Goal: Task Accomplishment & Management: Complete application form

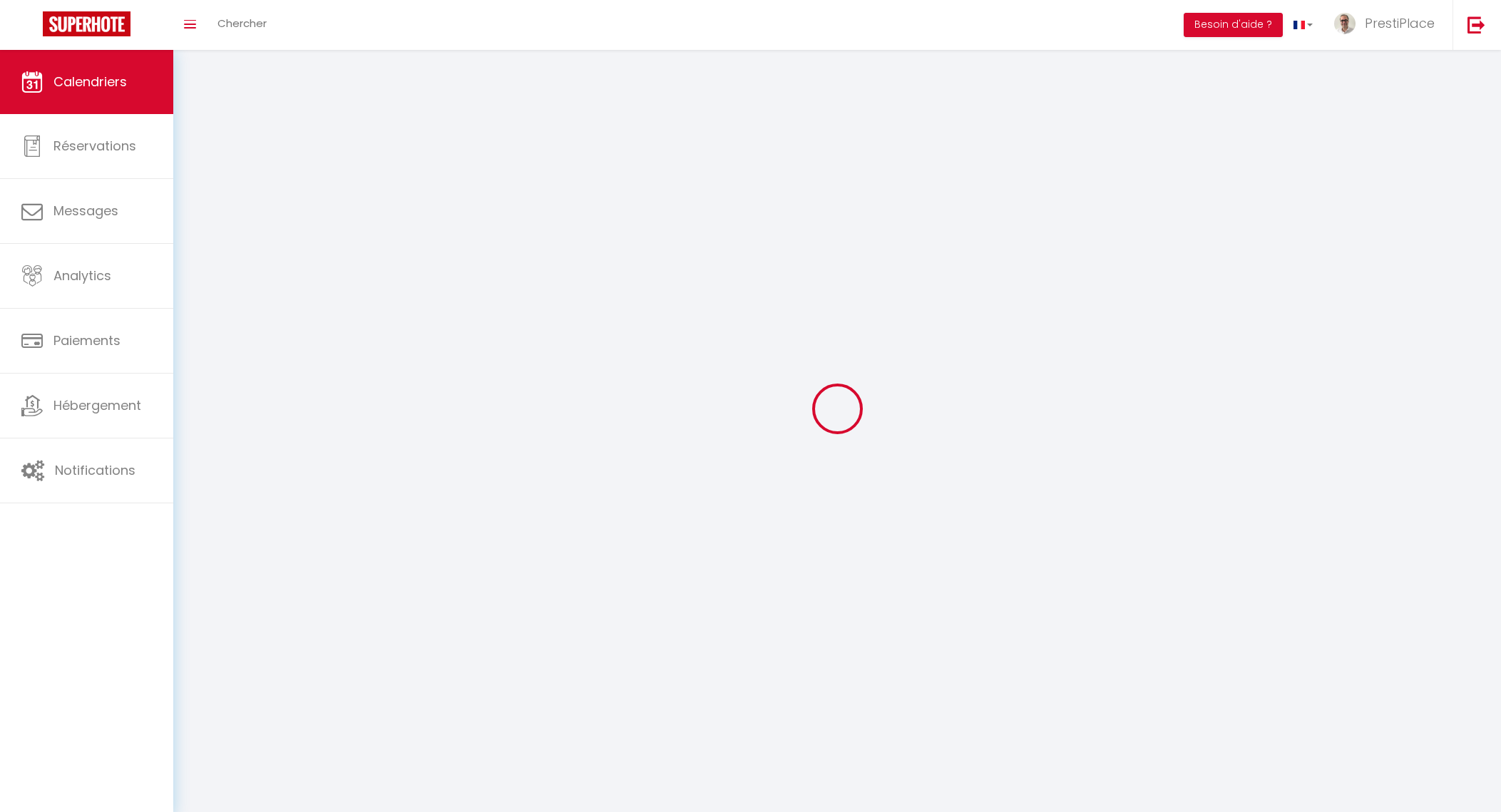
select select
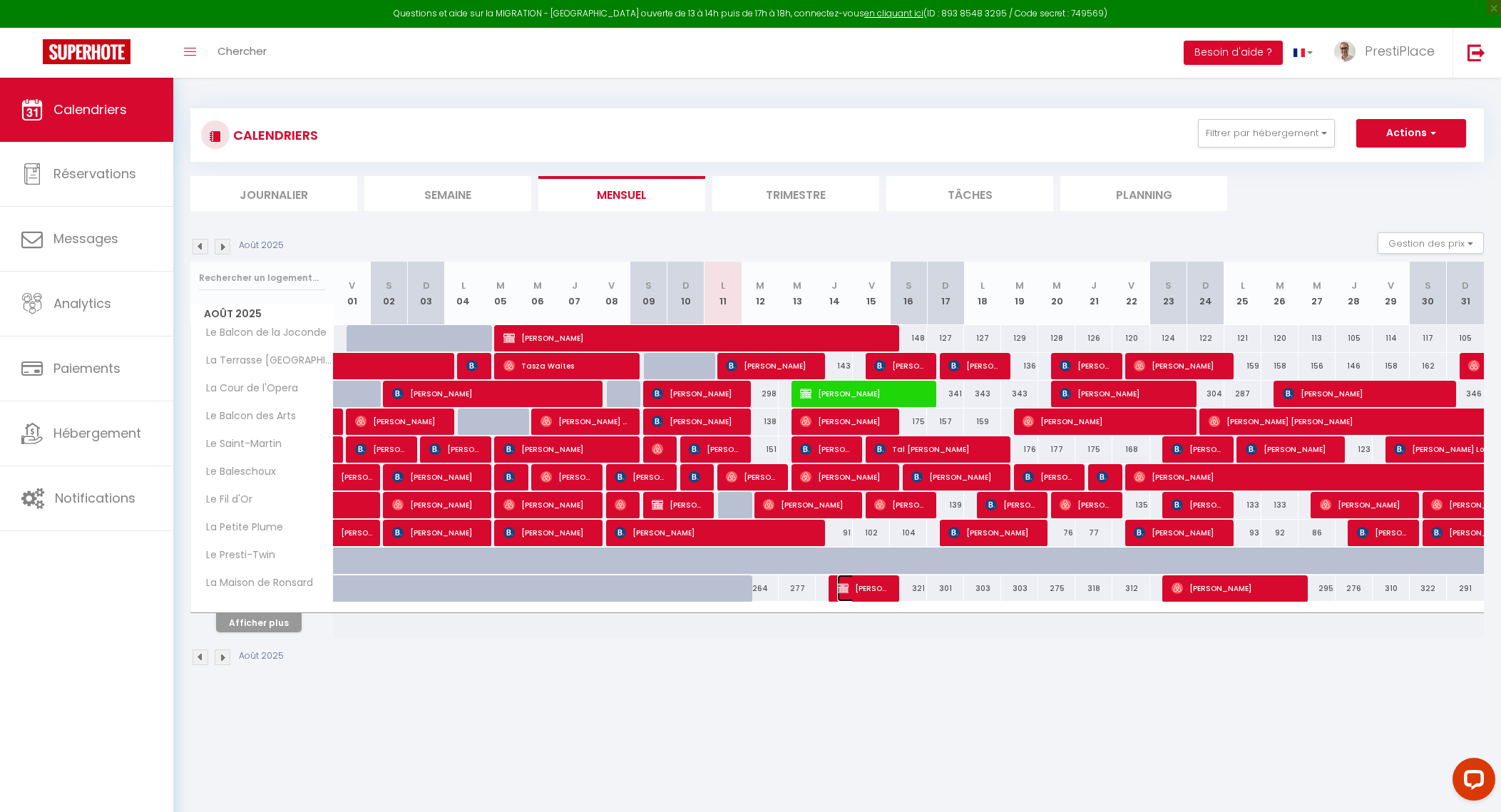
click at [868, 589] on span "[PERSON_NAME]" at bounding box center [862, 587] width 49 height 27
select select "OK"
select select "KO"
select select "0"
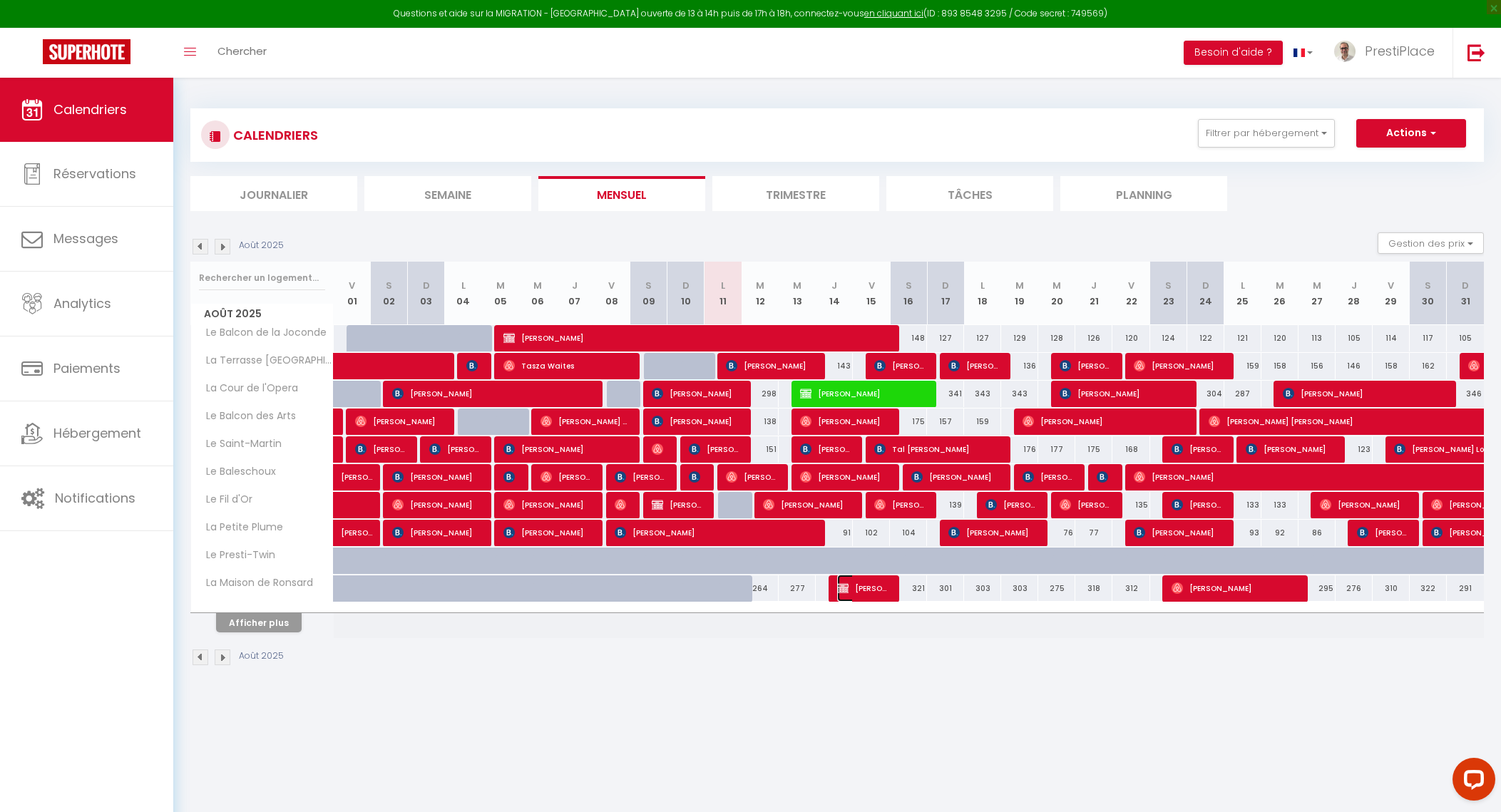
select select "1"
select select
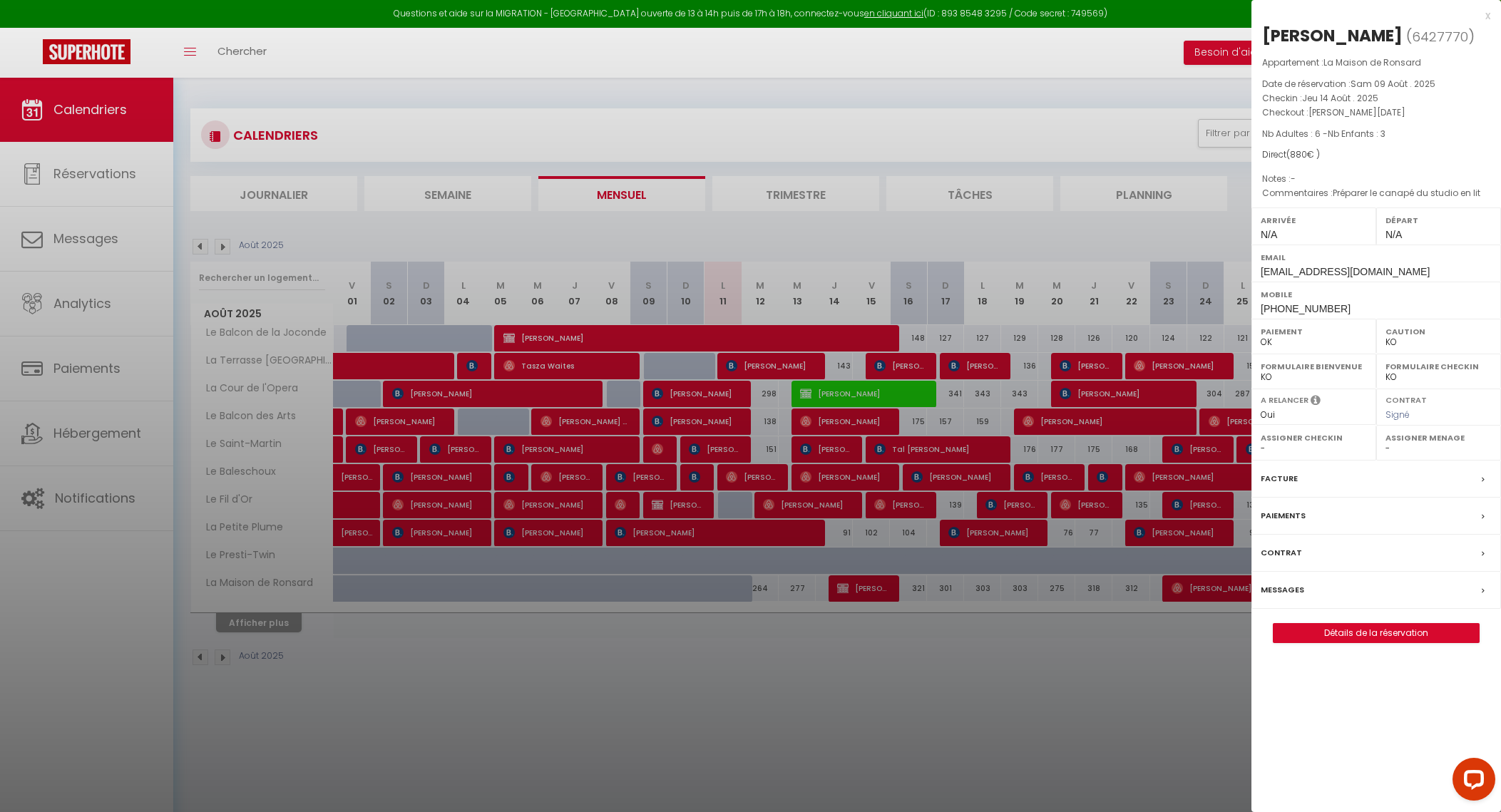
click at [1287, 589] on label "Messages" at bounding box center [1282, 589] width 44 height 15
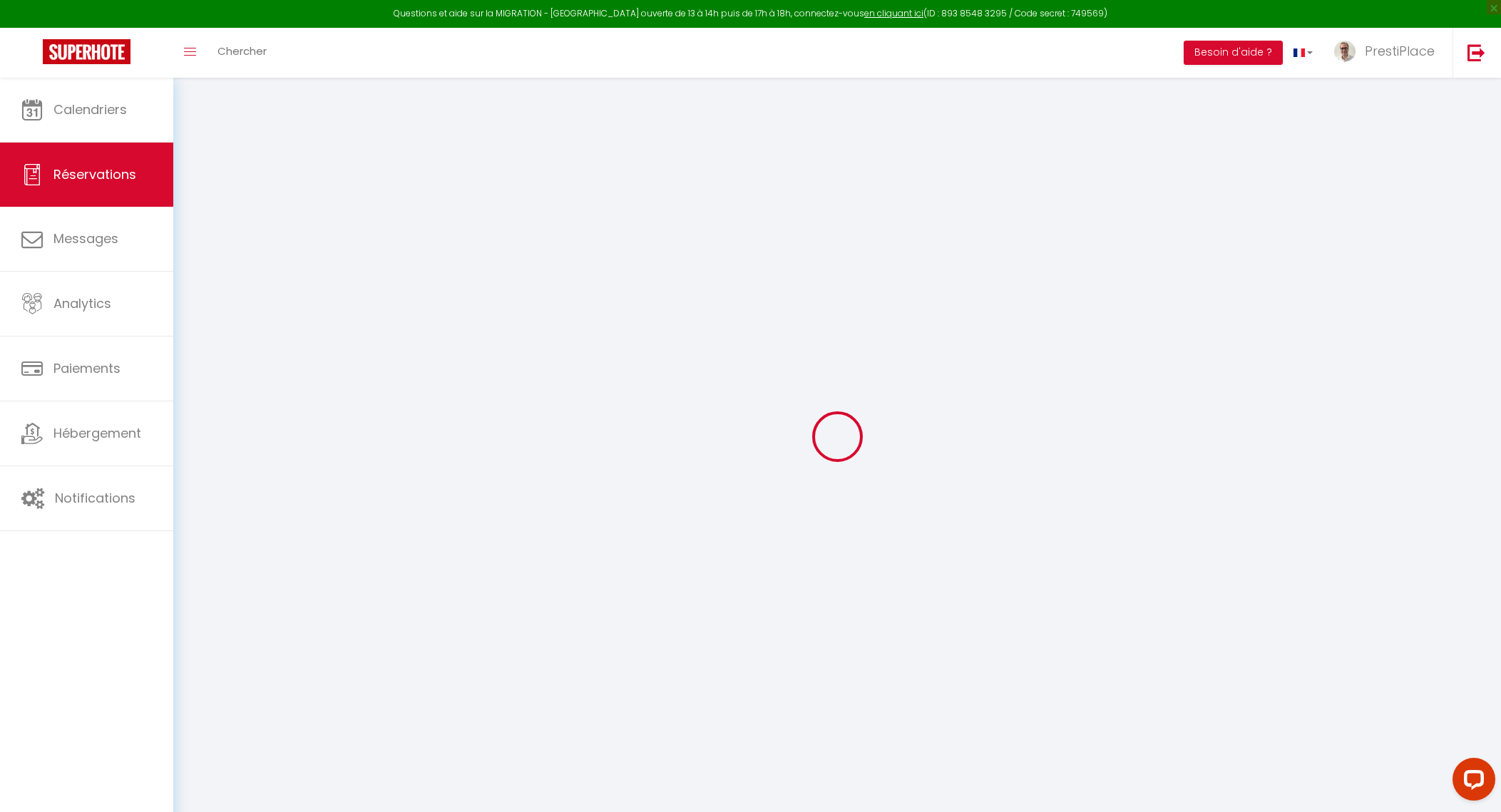
type input "[PERSON_NAME]"
type input "Stolz"
type input "[EMAIL_ADDRESS][DOMAIN_NAME]"
type input "[PHONE_NUMBER]"
type input "68640"
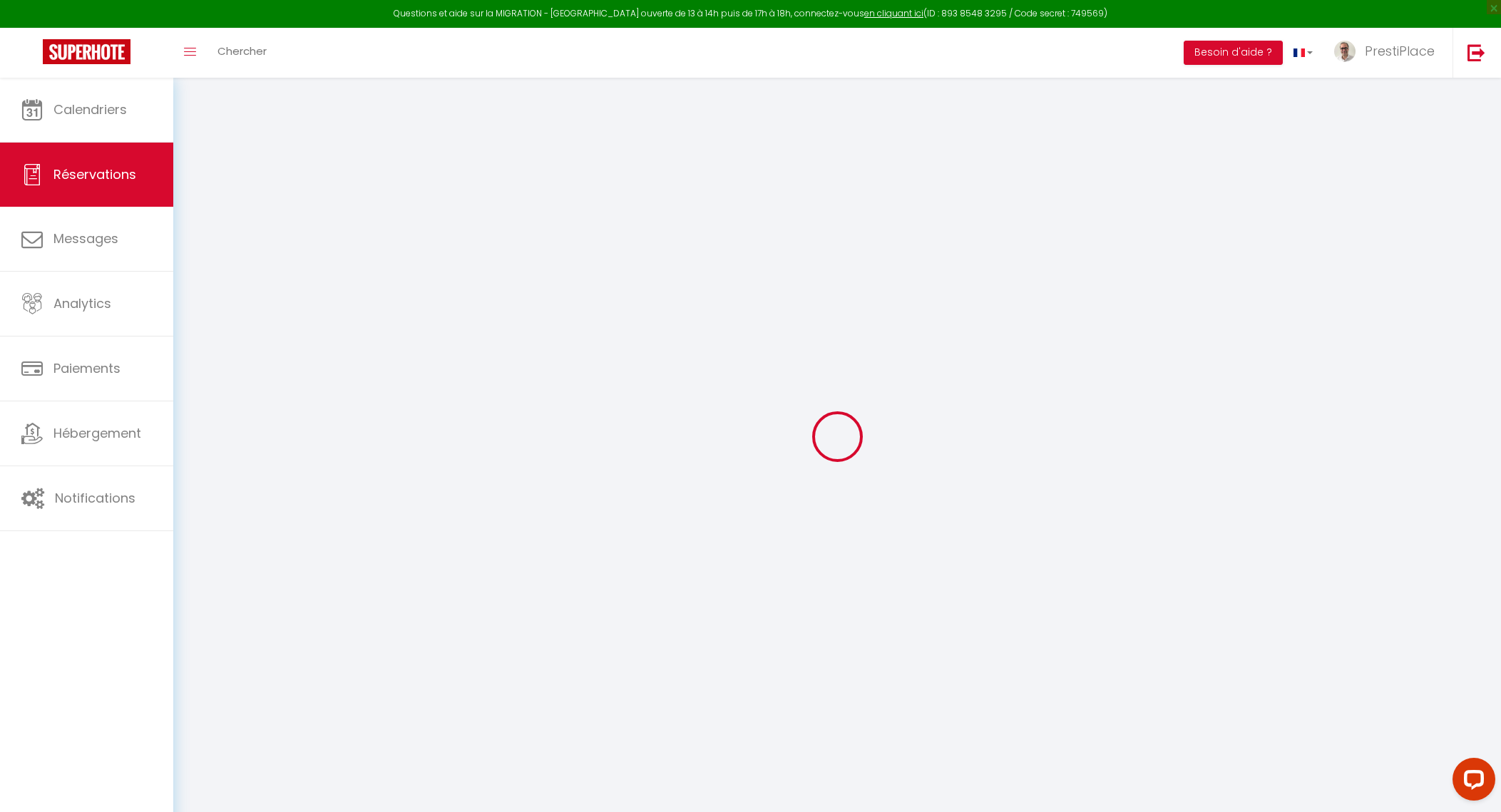
type input "[STREET_ADDRESS]"
type input "Muespach"
select select "FR"
select select "59895"
select select "1"
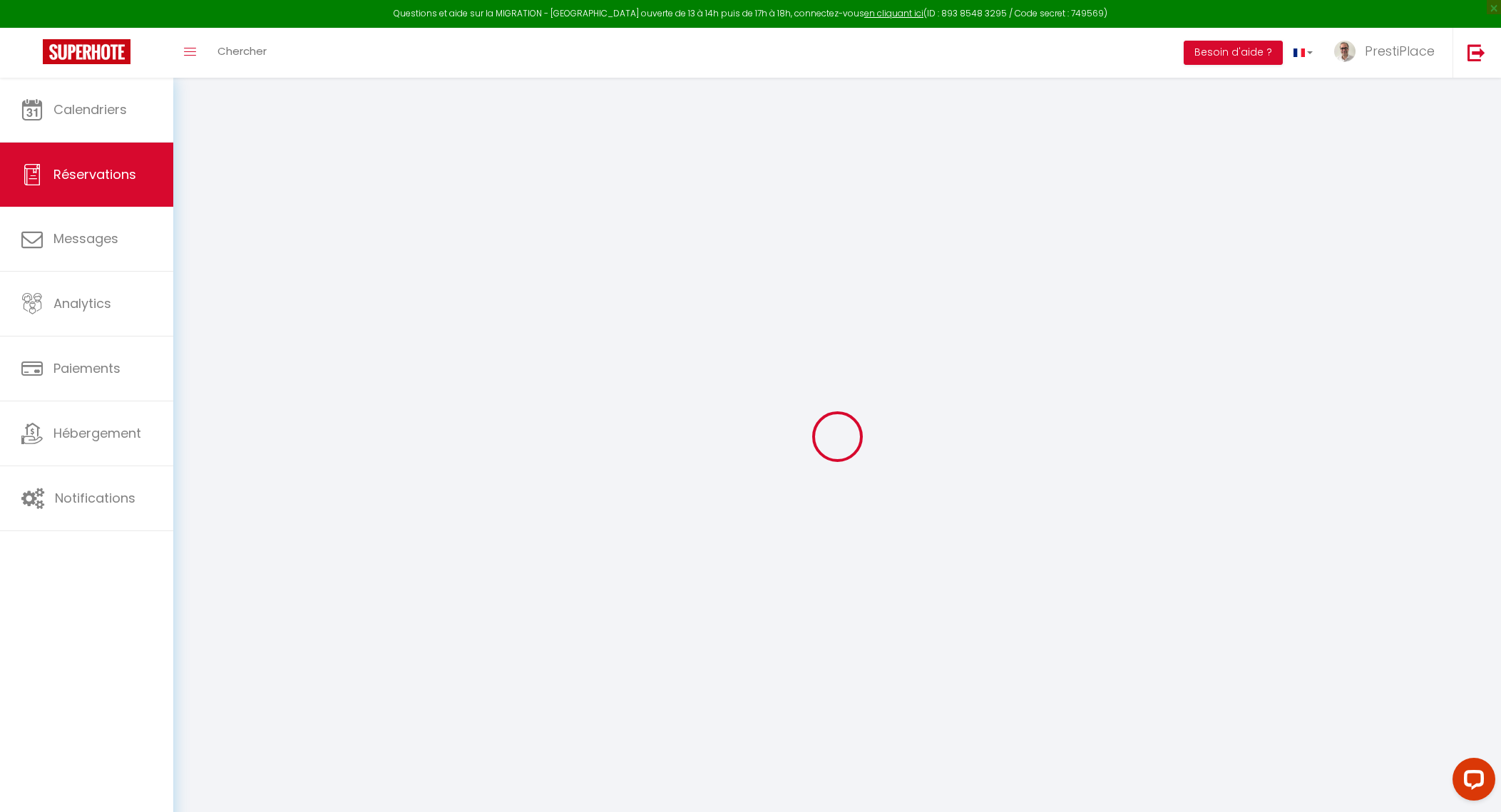
type input "[DEMOGRAPHIC_DATA][DATE]"
select select
type input "[PERSON_NAME][DATE]"
select select
type input "6"
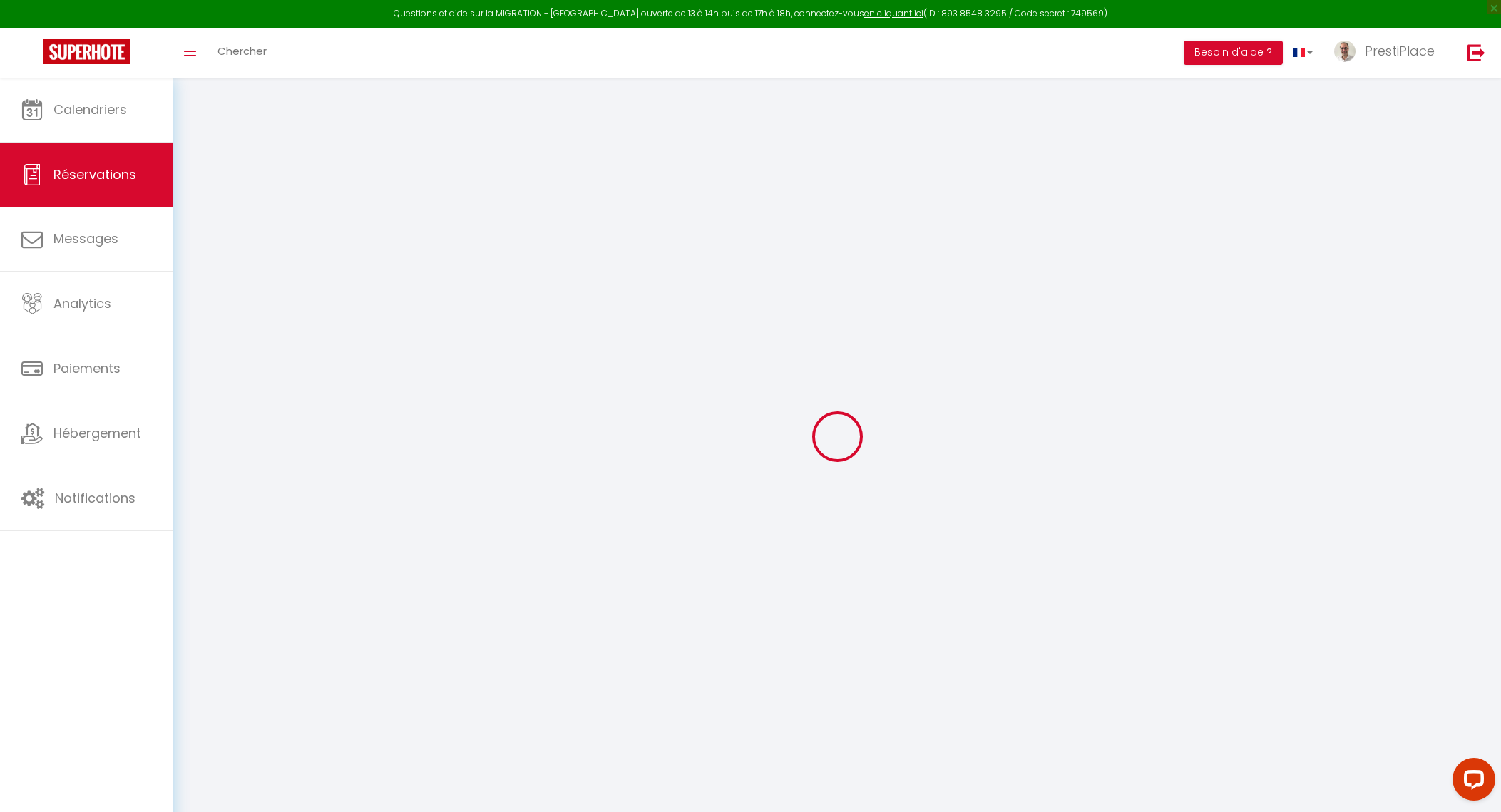
type input "3"
select select "12"
select select
type input "880"
checkbox input "false"
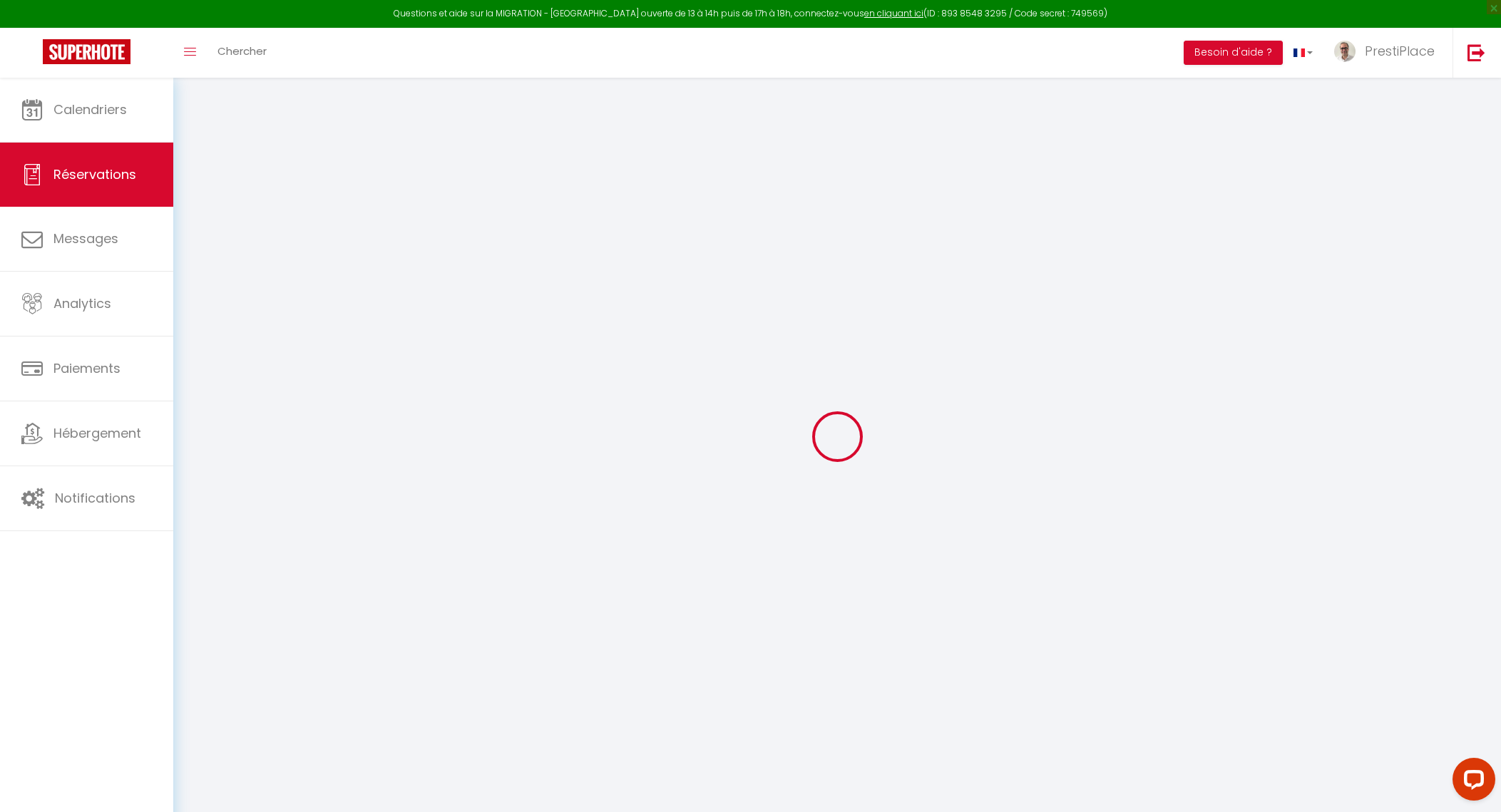
type input "0"
select select
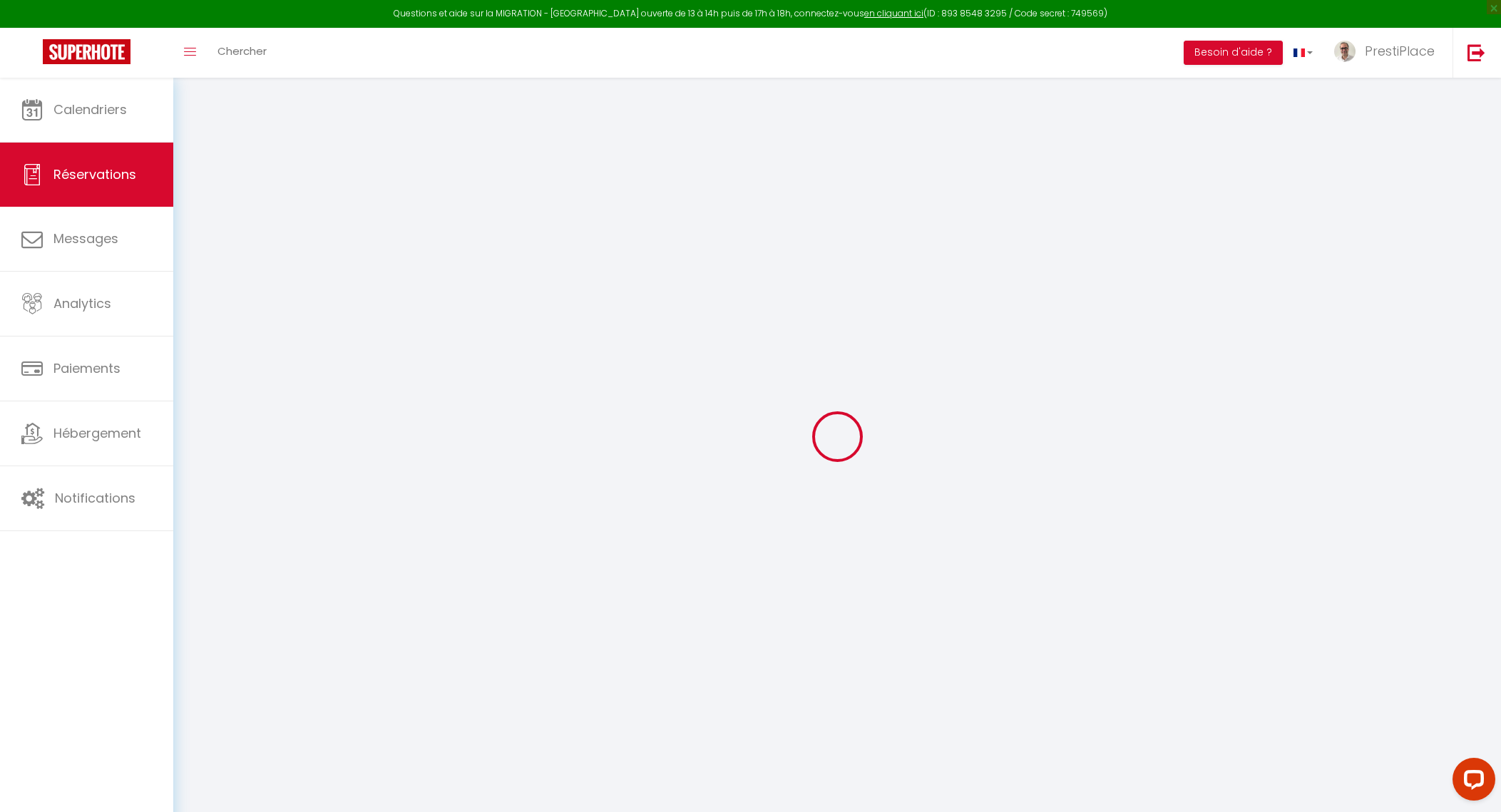
select select
select select "14"
checkbox input "false"
select select
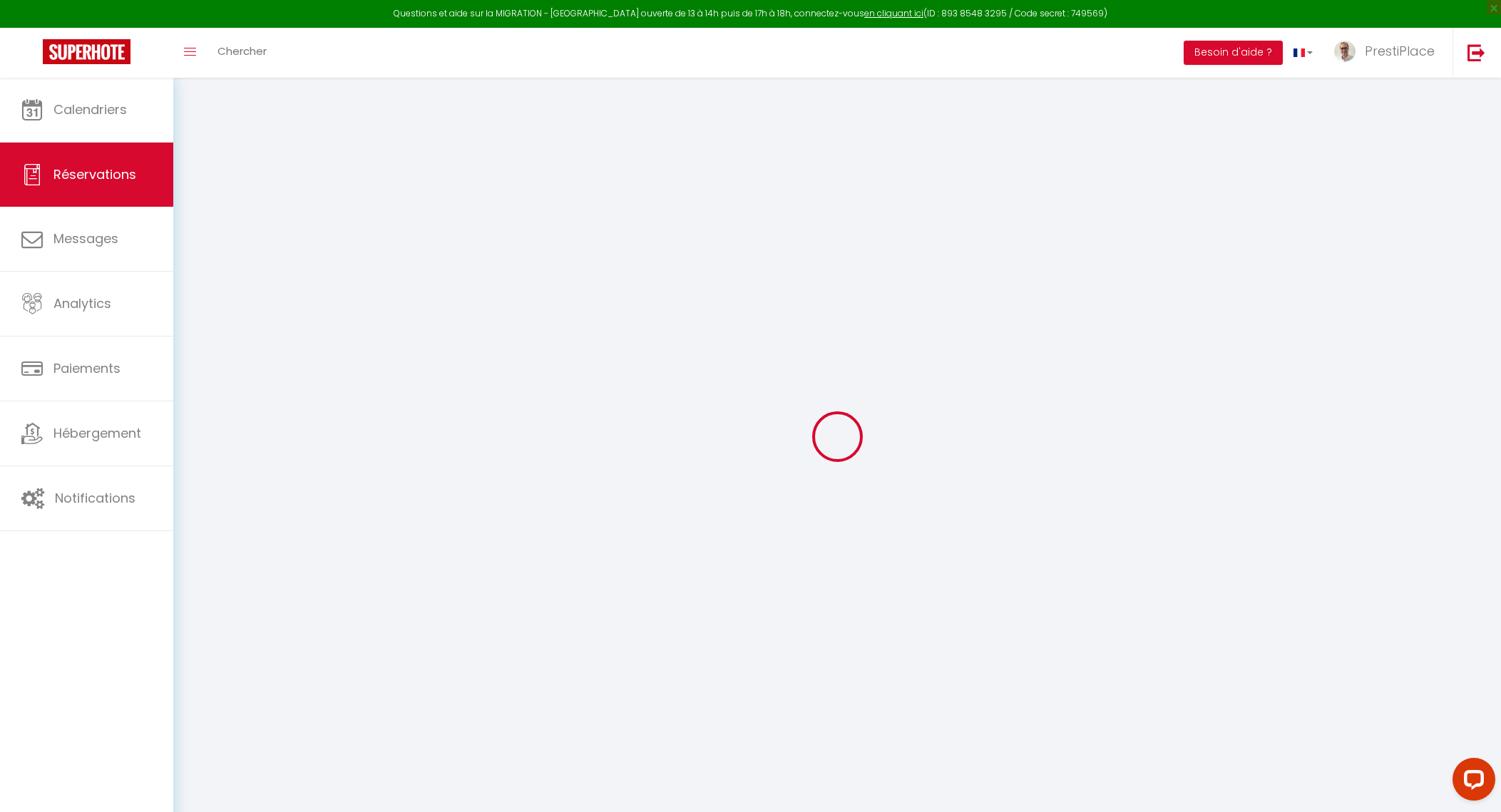
checkbox input "false"
select select
checkbox input "false"
select select
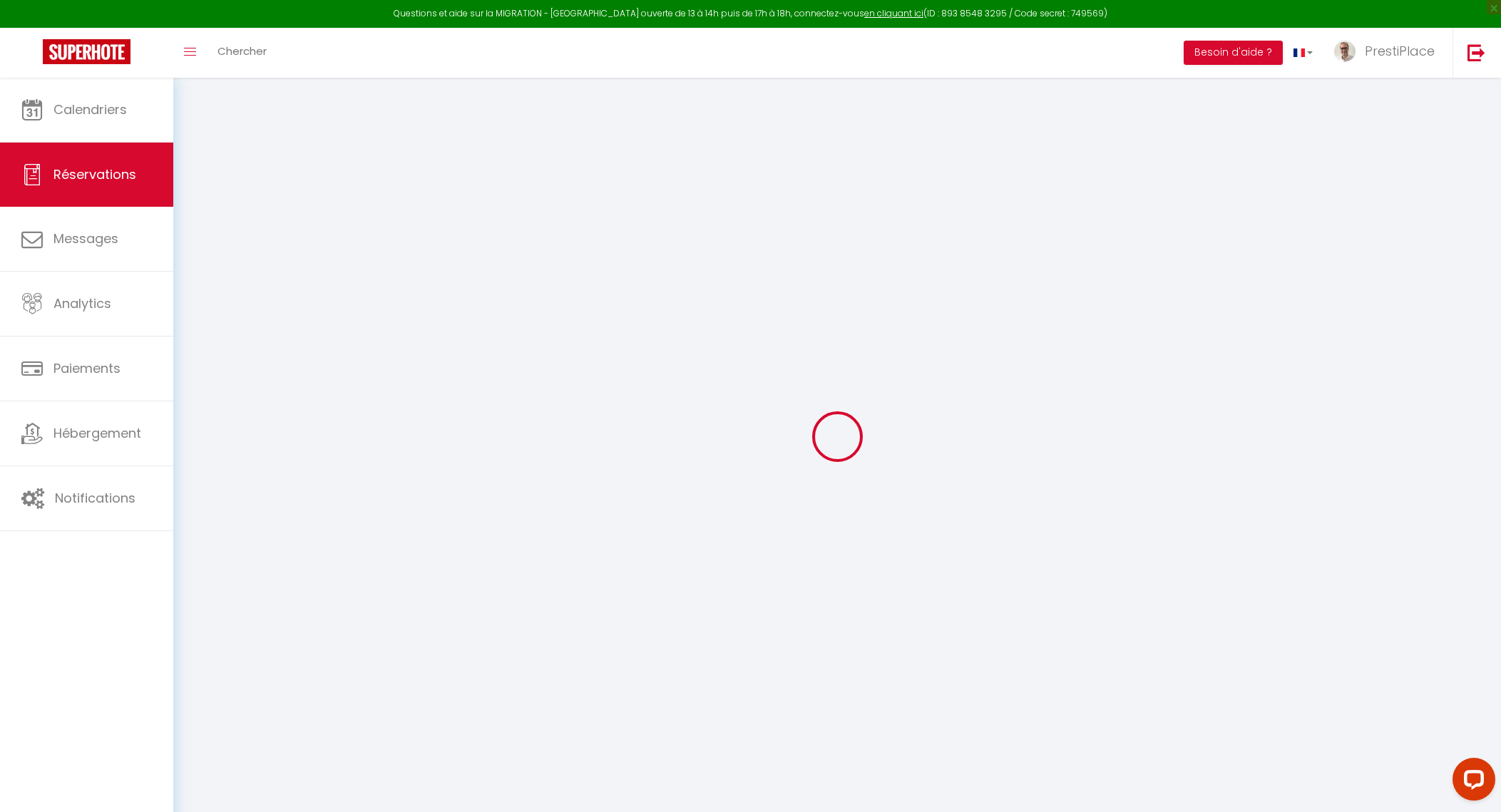
select select
checkbox input "false"
type textarea "Préparer le canapé du studio en lit"
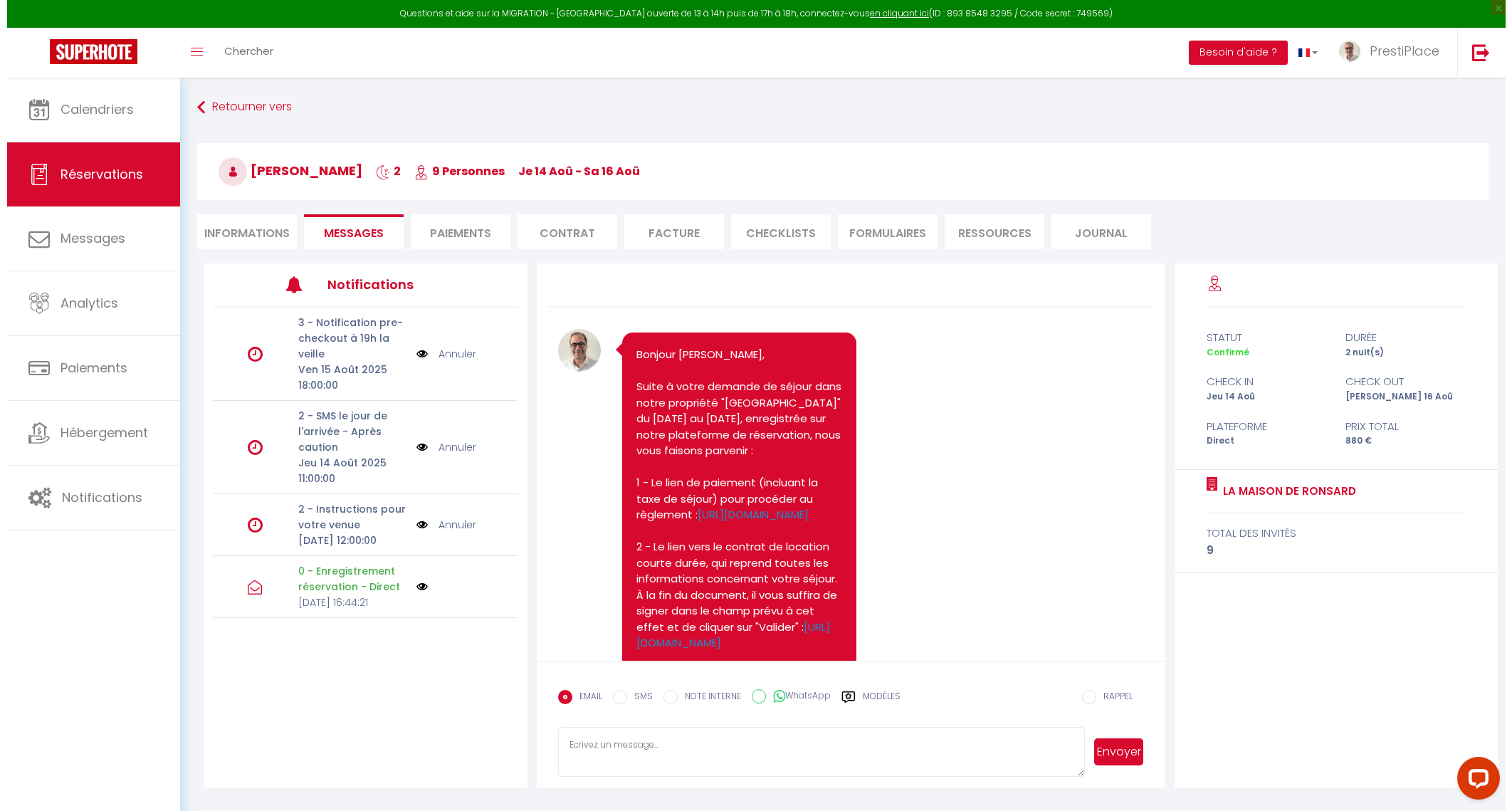
scroll to position [302, 0]
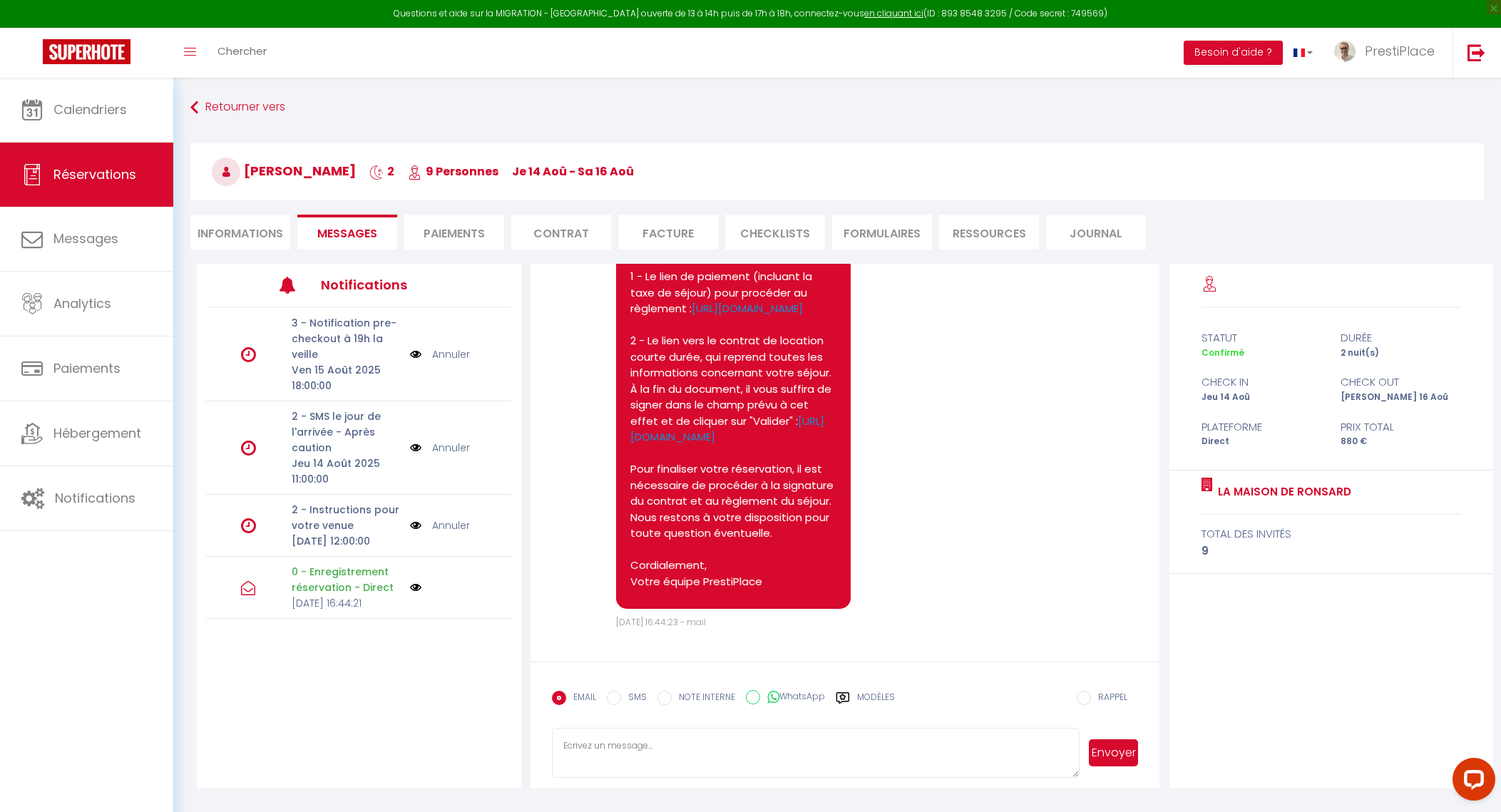
click at [418, 524] on img at bounding box center [415, 525] width 11 height 15
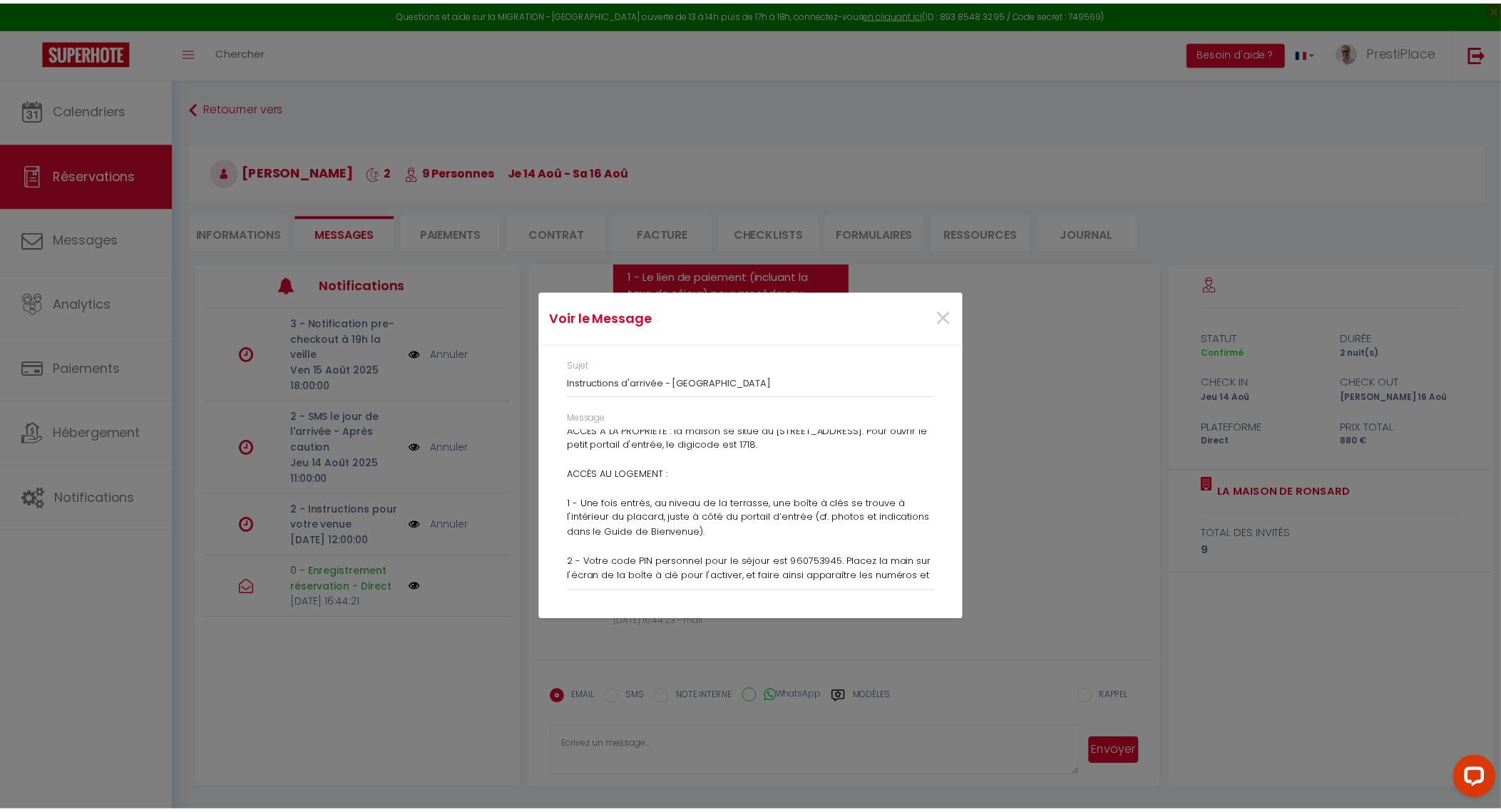
scroll to position [177, 0]
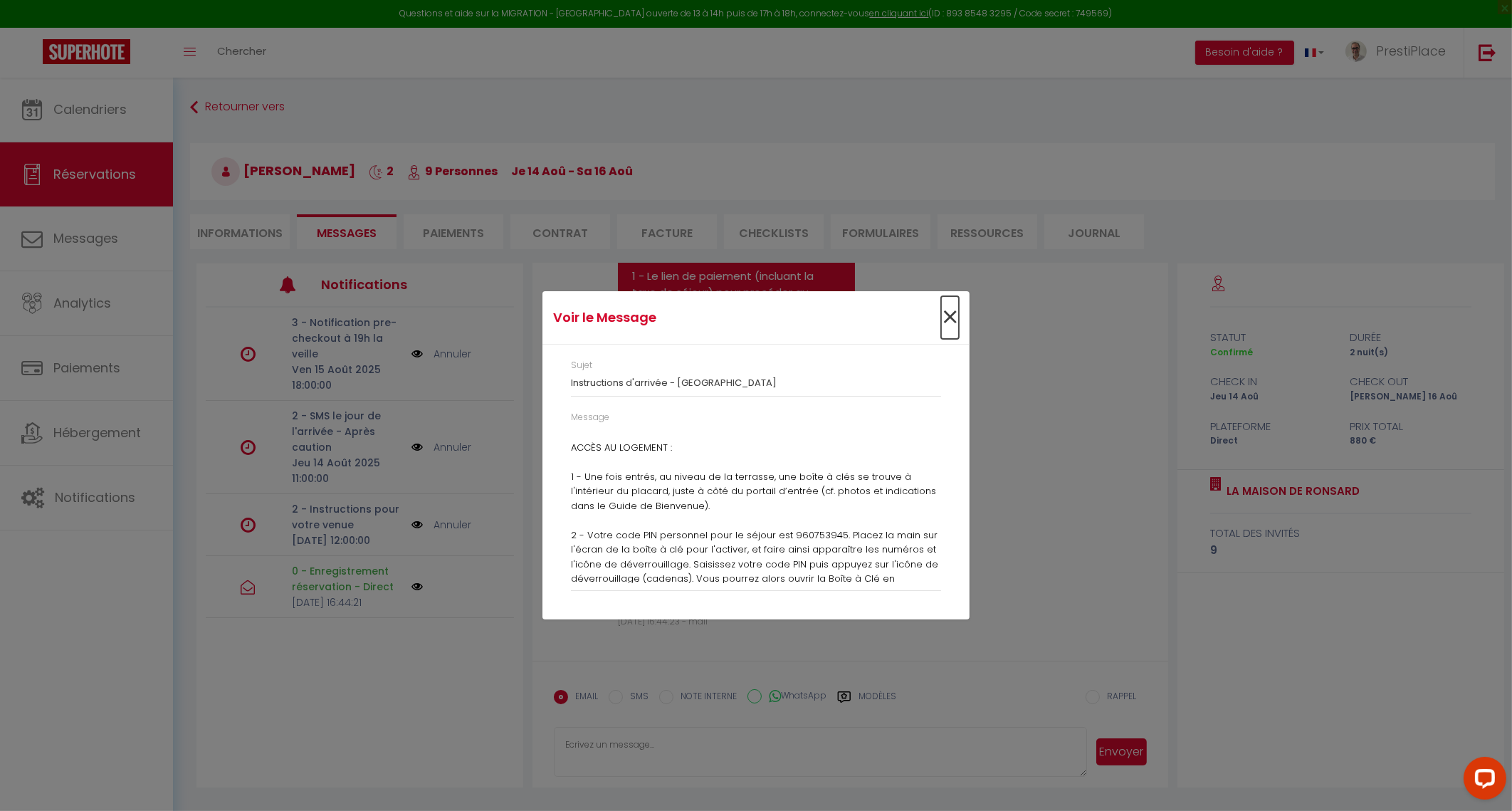
click at [950, 320] on span "×" at bounding box center [949, 318] width 18 height 43
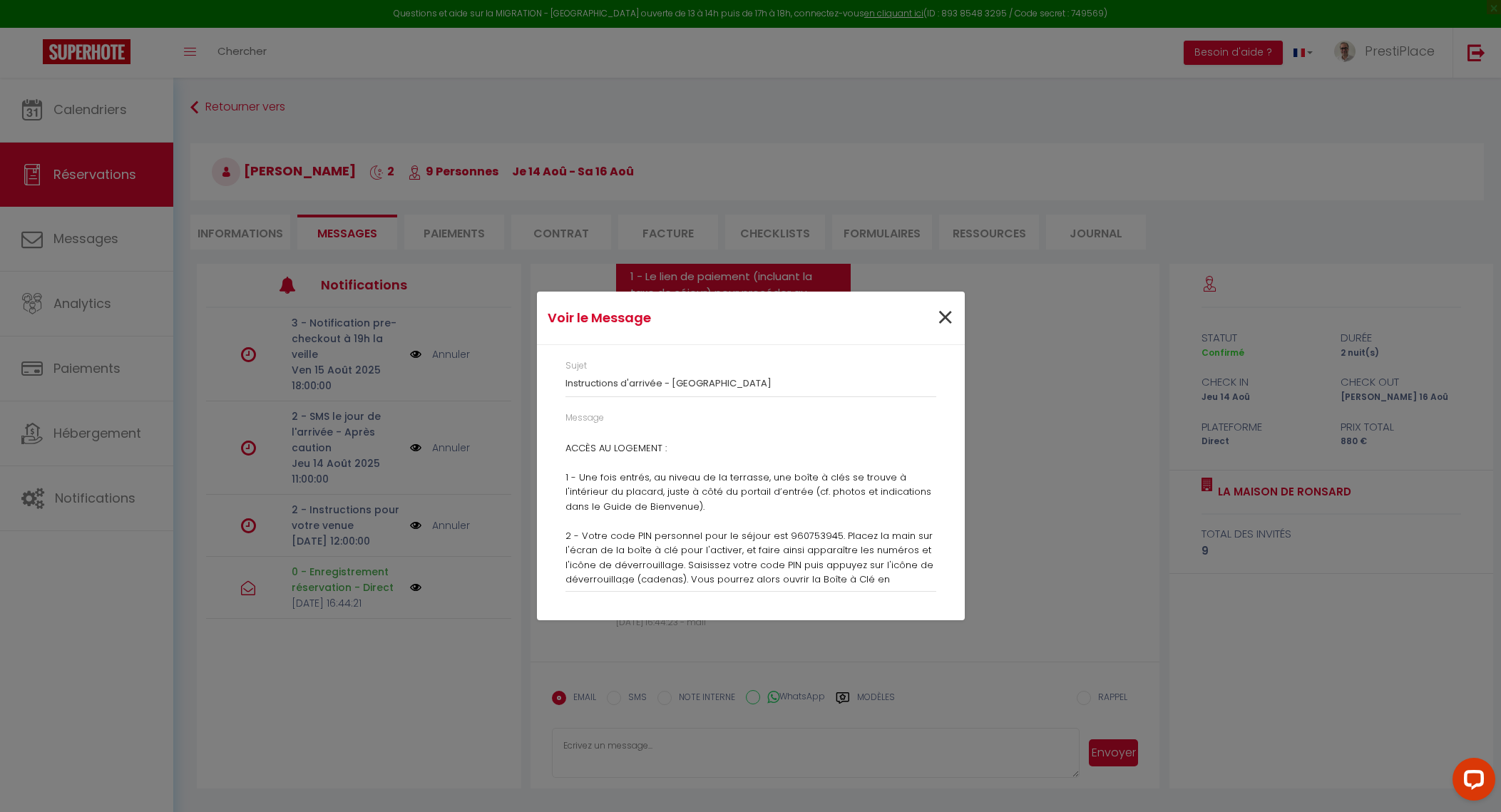
scroll to position [302, 0]
